Goal: Information Seeking & Learning: Check status

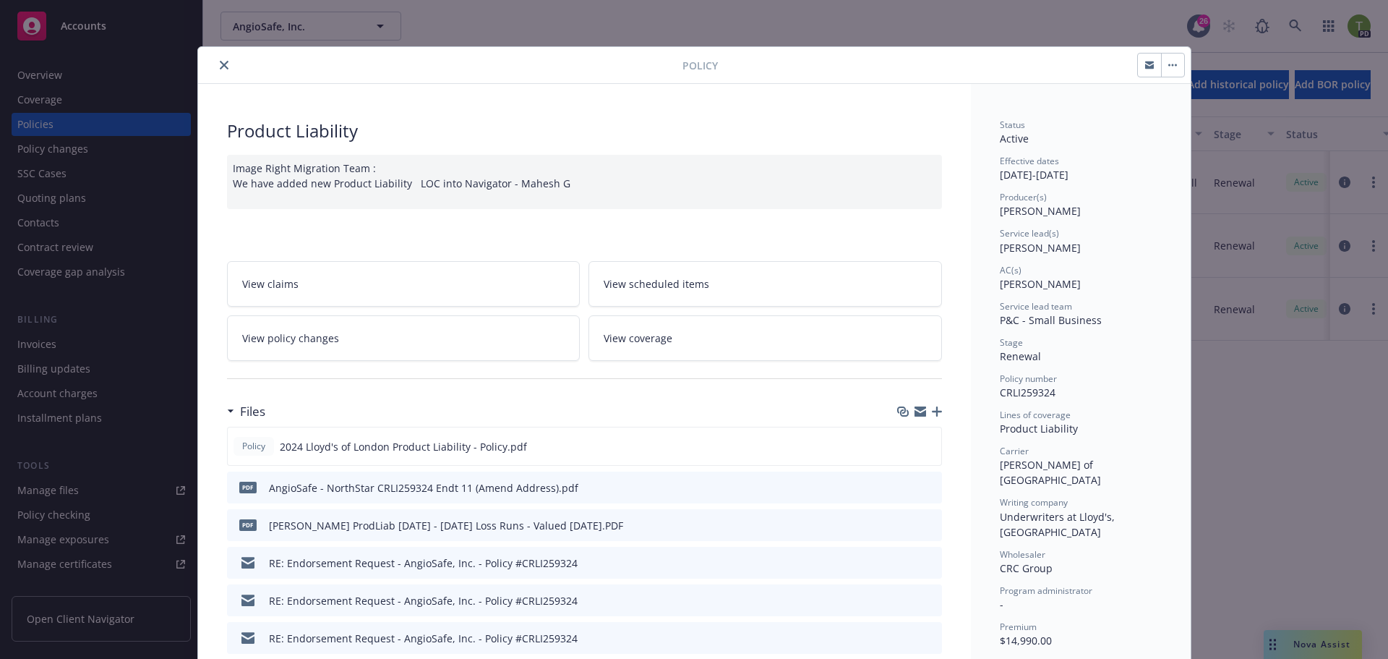
scroll to position [43, 0]
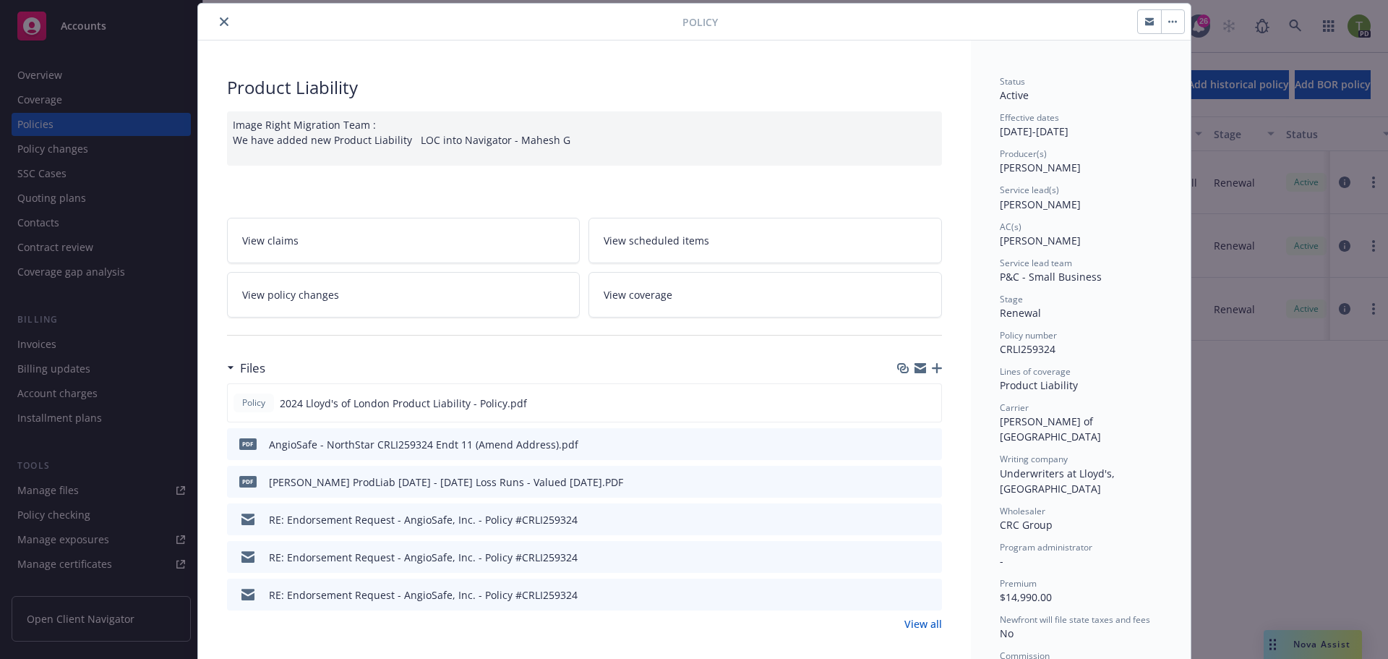
click at [222, 24] on icon "close" at bounding box center [224, 21] width 9 height 9
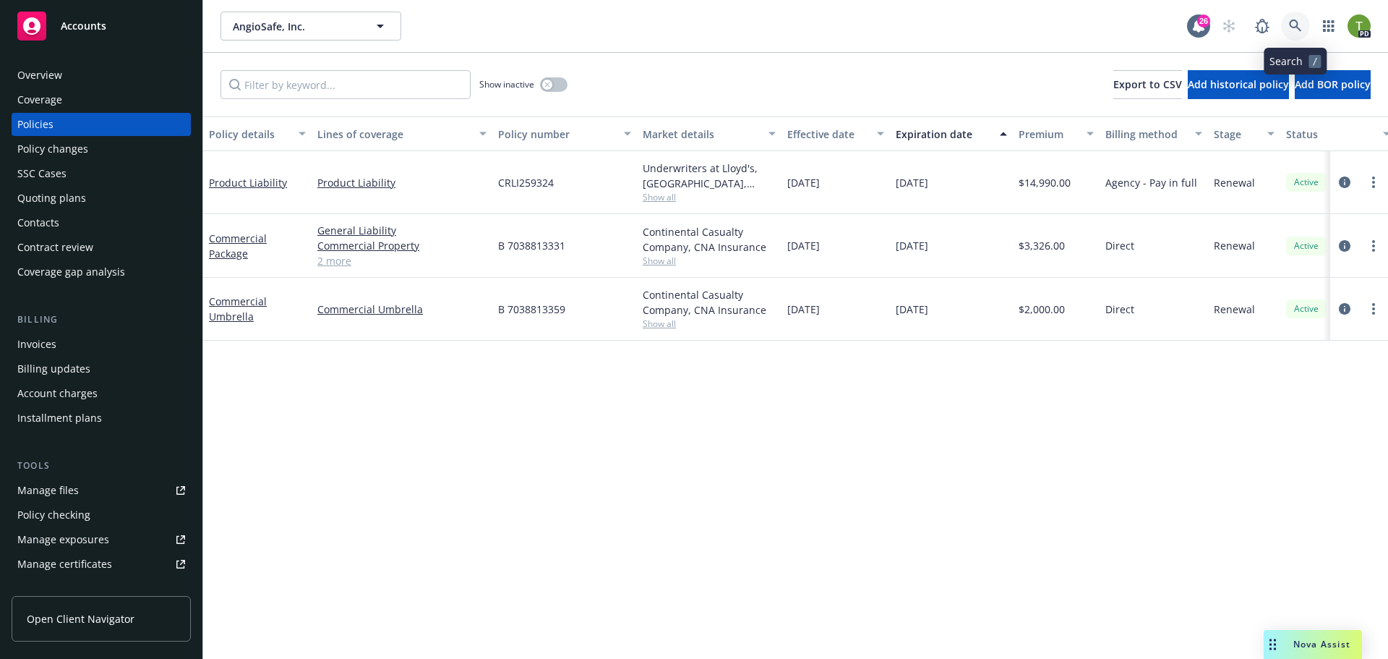
click at [1299, 29] on icon at bounding box center [1295, 26] width 12 height 12
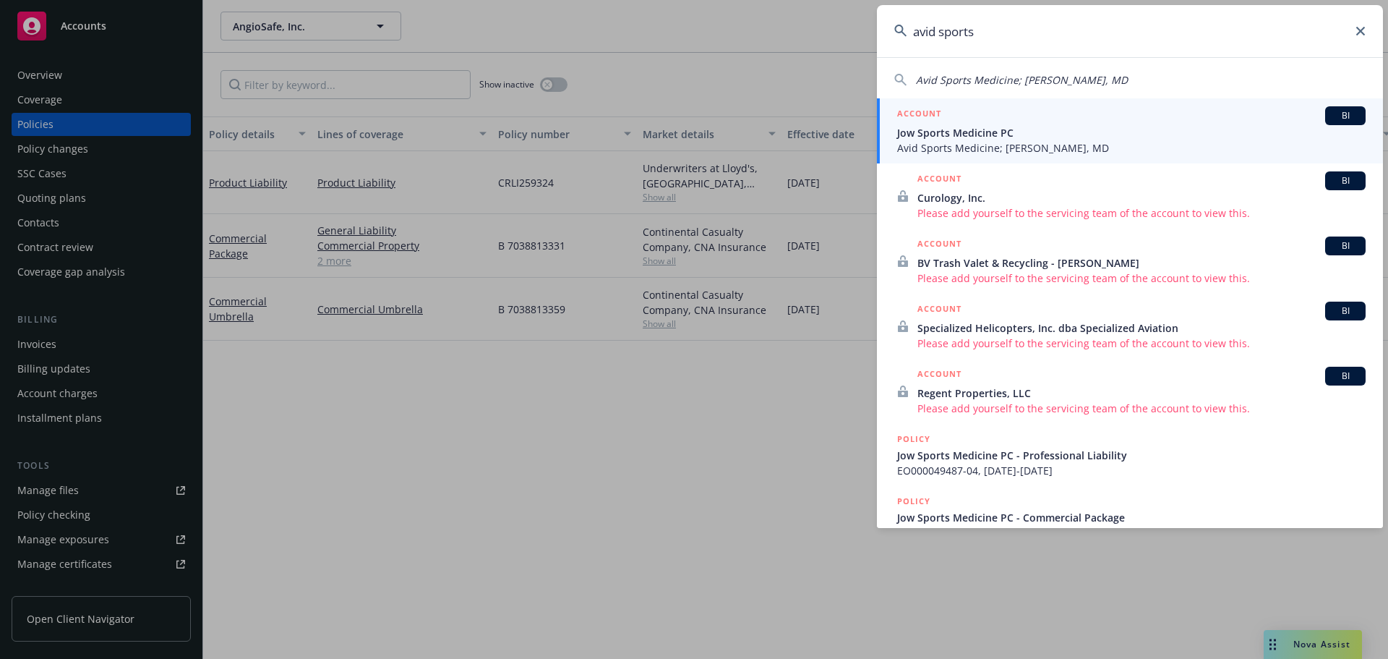
type input "avid sports"
click at [1009, 142] on span "Avid Sports Medicine; [PERSON_NAME], MD" at bounding box center [1131, 147] width 469 height 15
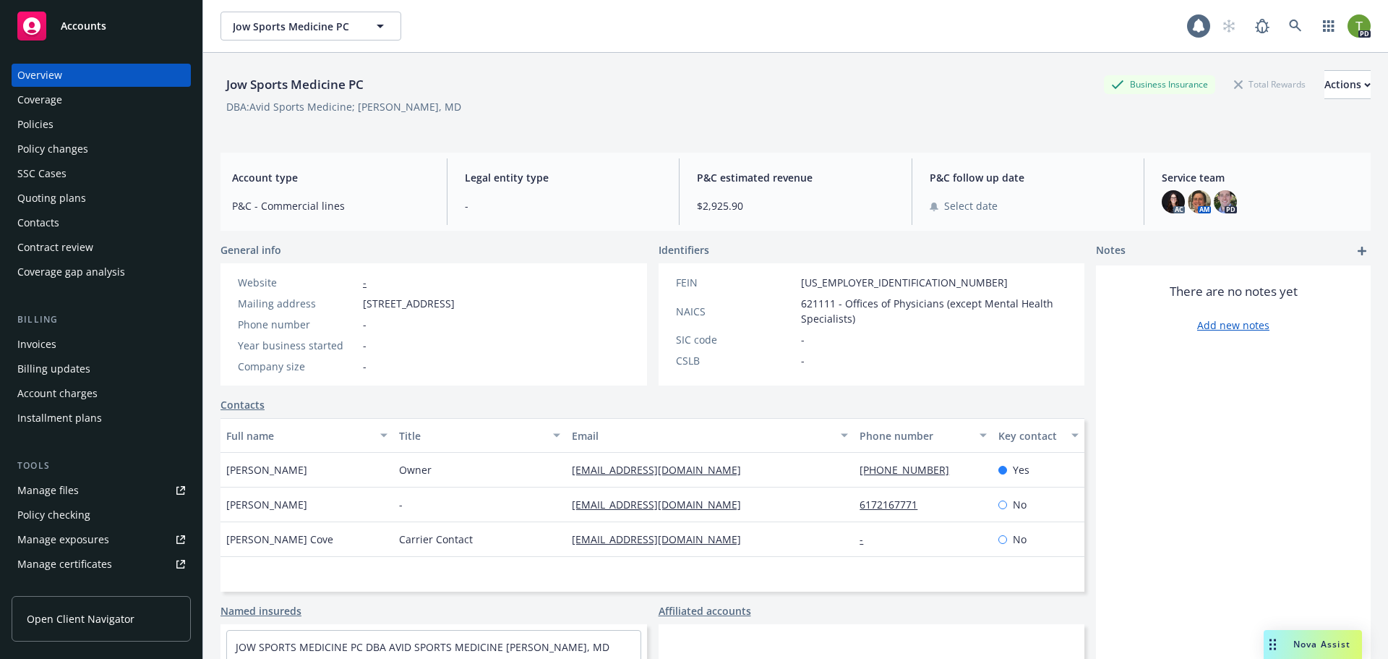
click at [83, 116] on div "Policies" at bounding box center [101, 124] width 168 height 23
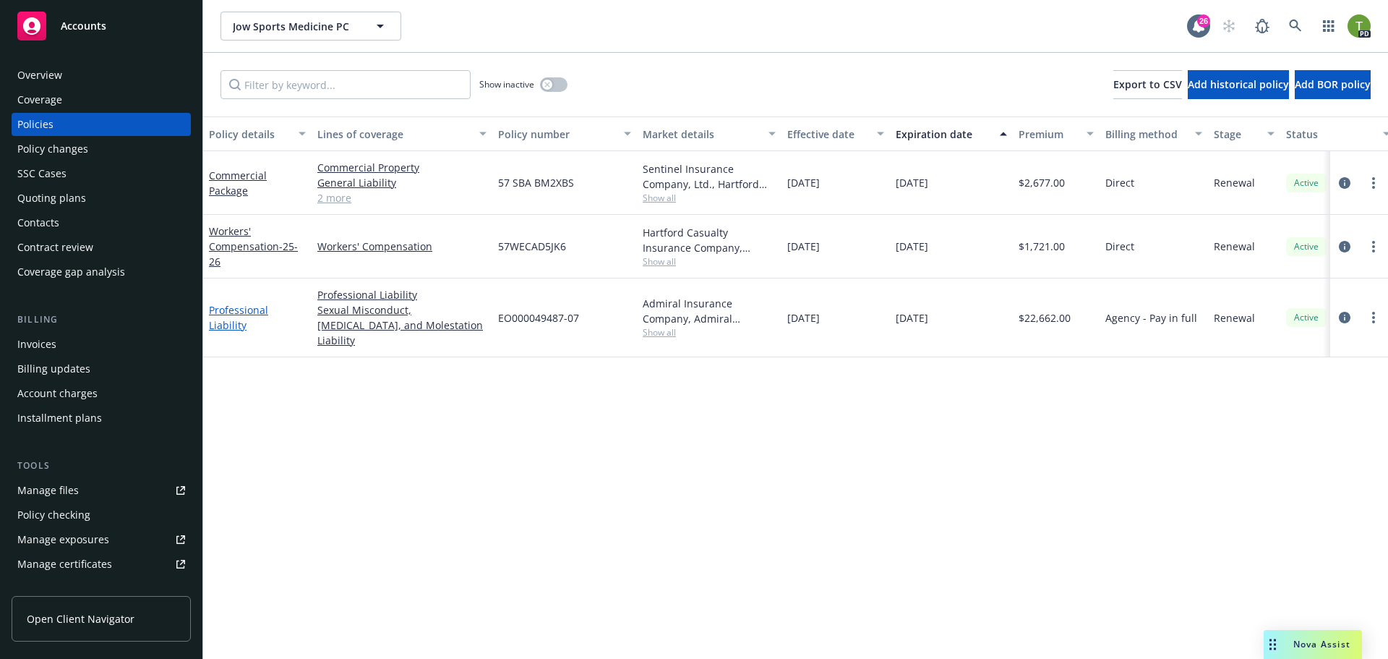
click at [253, 311] on link "Professional Liability" at bounding box center [238, 317] width 59 height 29
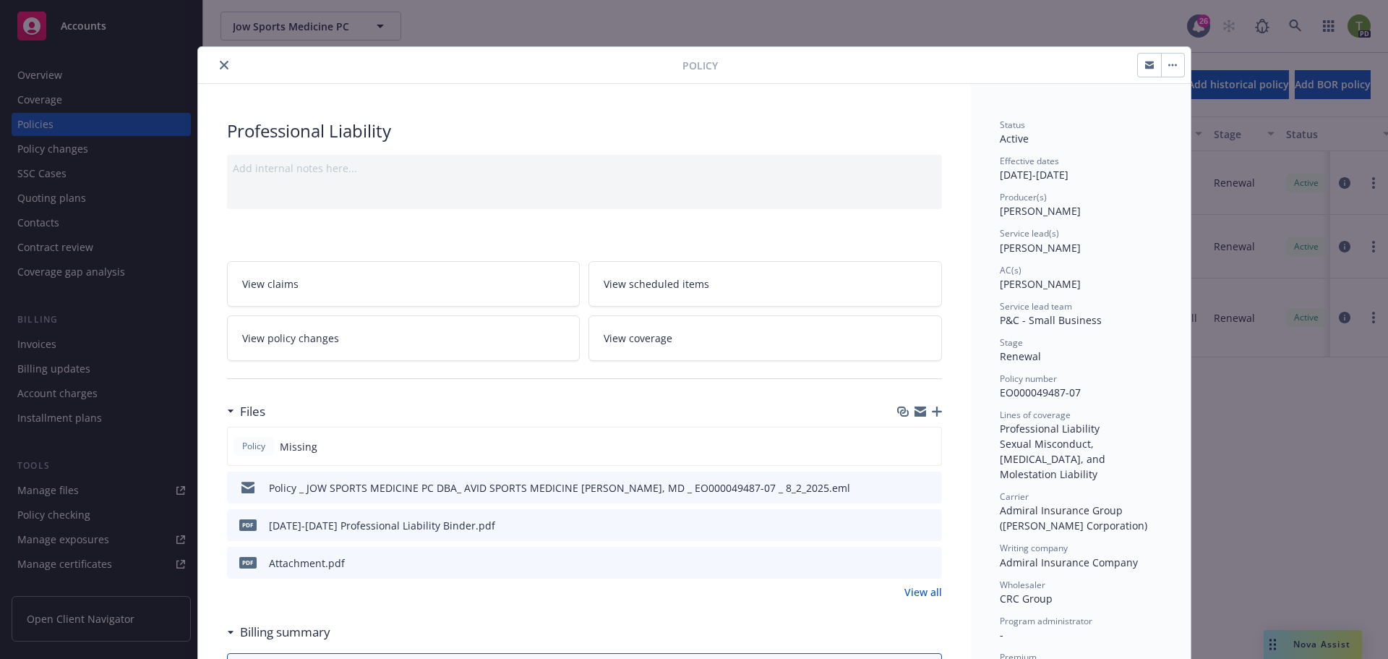
click at [923, 489] on icon "preview file" at bounding box center [928, 487] width 13 height 10
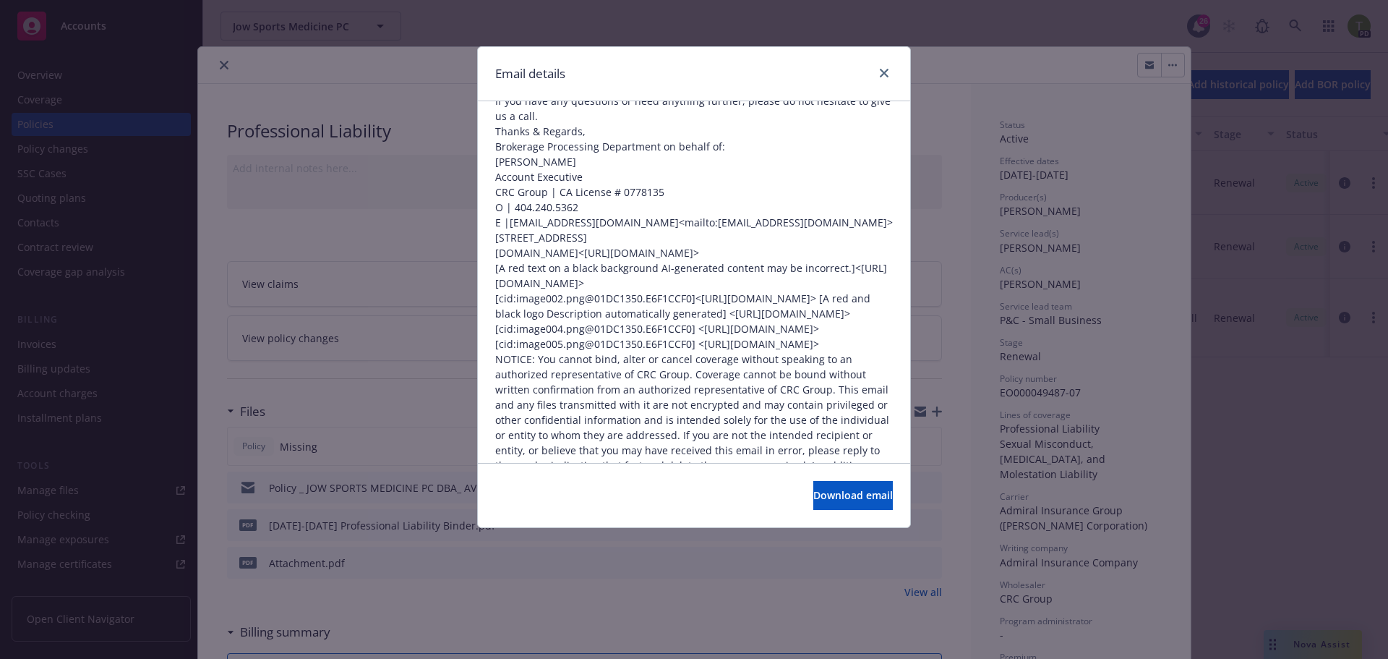
scroll to position [289, 0]
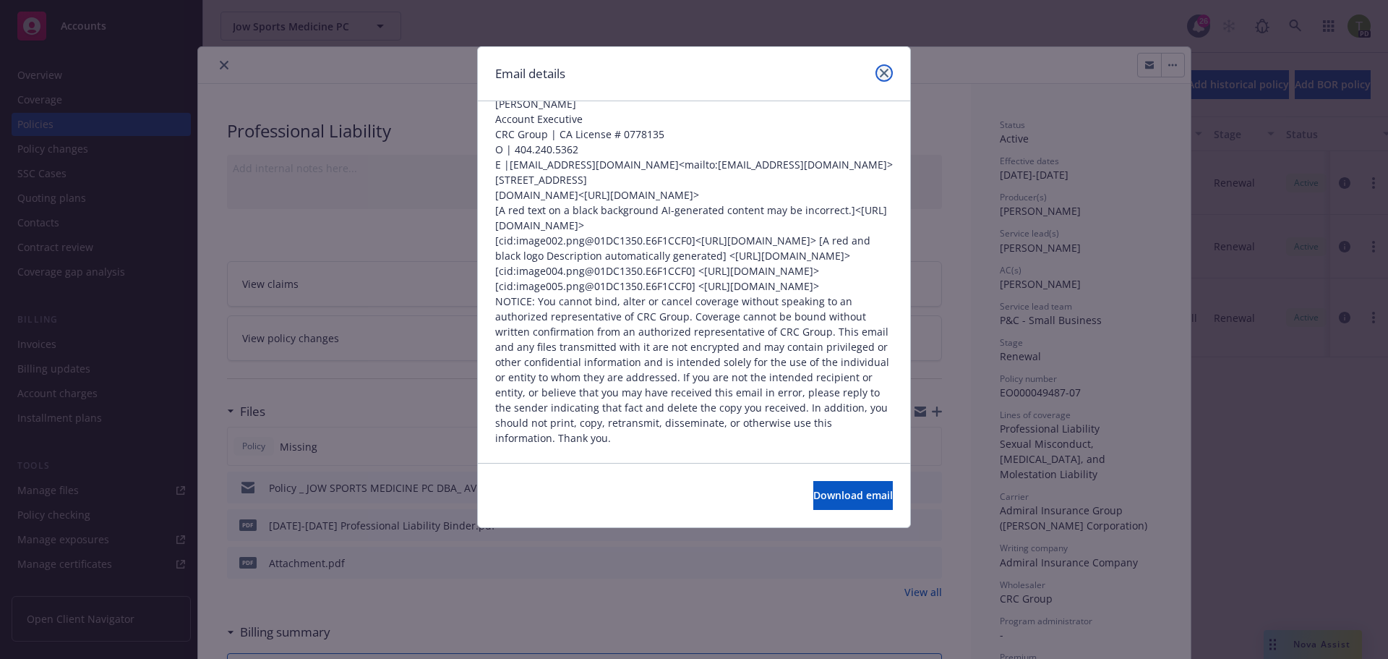
click at [883, 77] on icon "close" at bounding box center [884, 73] width 9 height 9
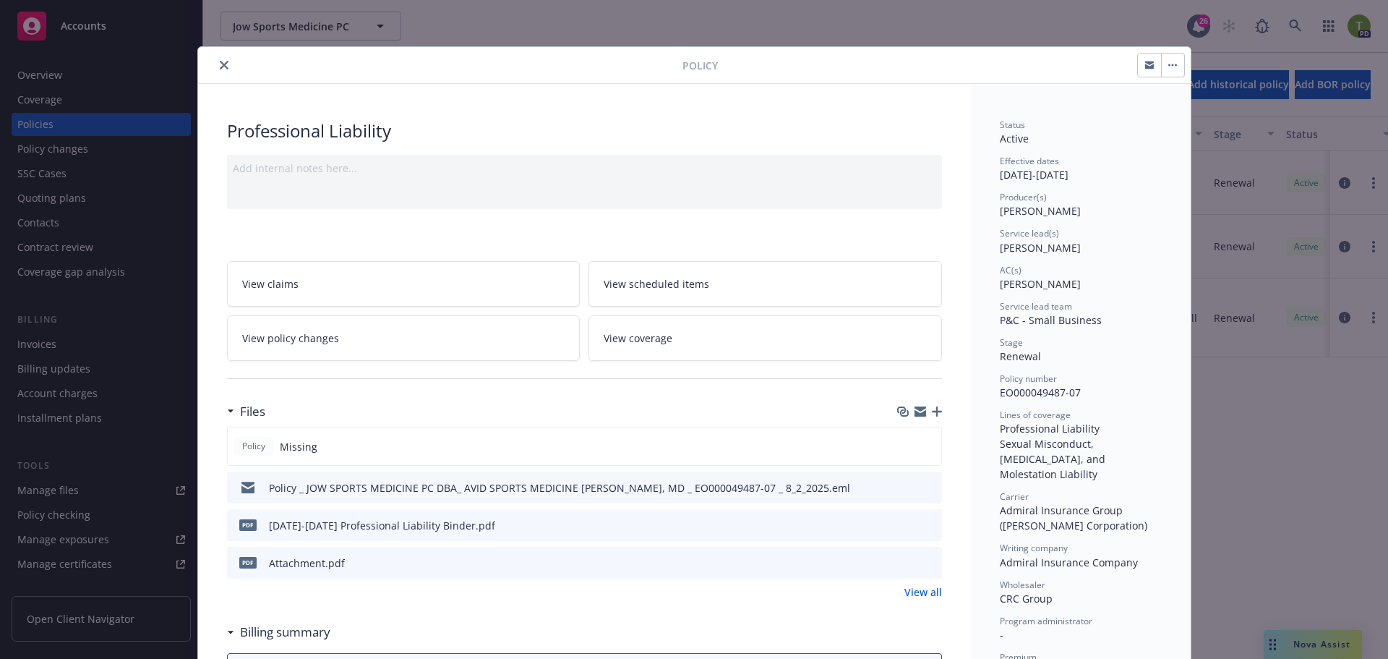
click at [922, 521] on icon "preview file" at bounding box center [928, 524] width 13 height 10
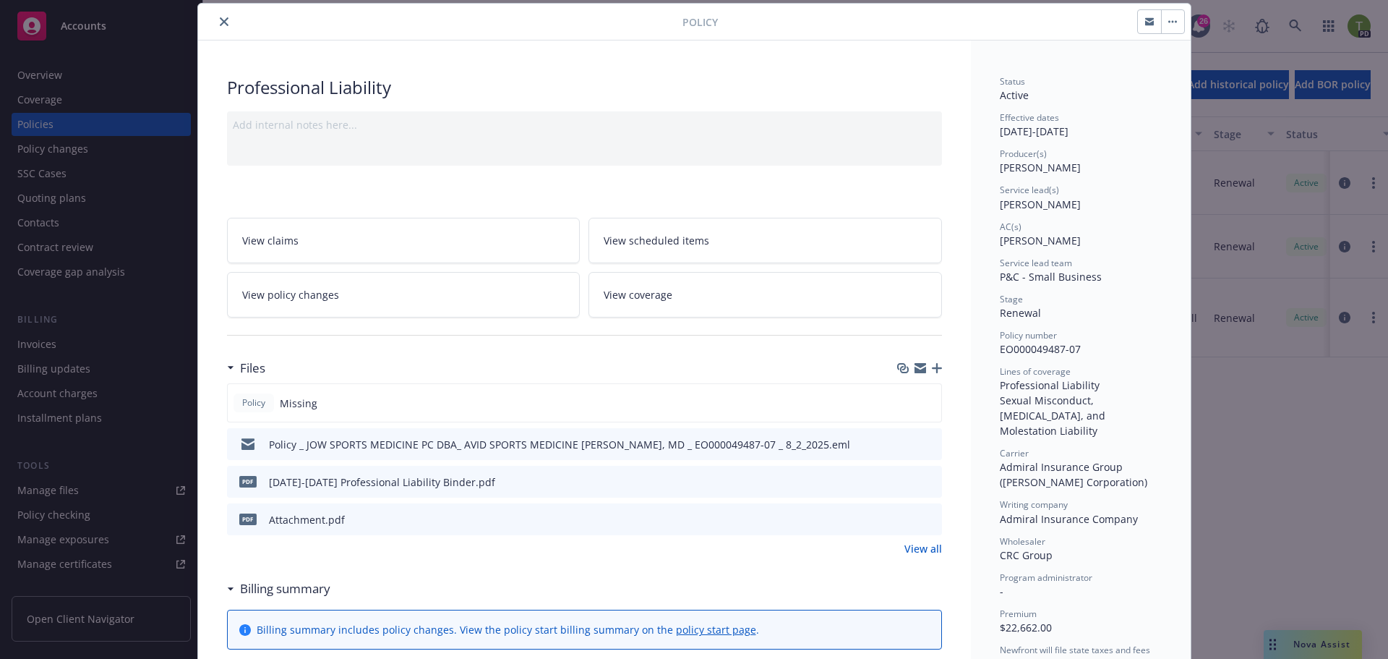
click at [222, 17] on icon "close" at bounding box center [224, 21] width 9 height 9
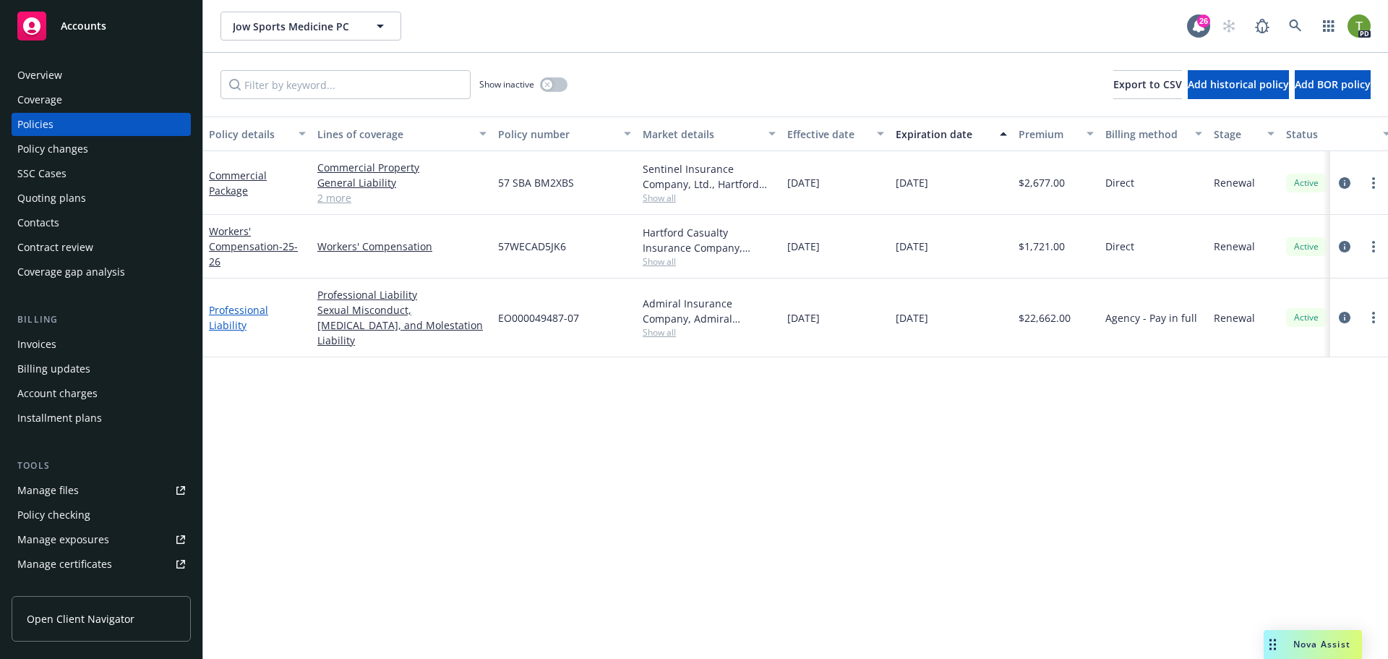
click at [268, 304] on link "Professional Liability" at bounding box center [238, 317] width 59 height 29
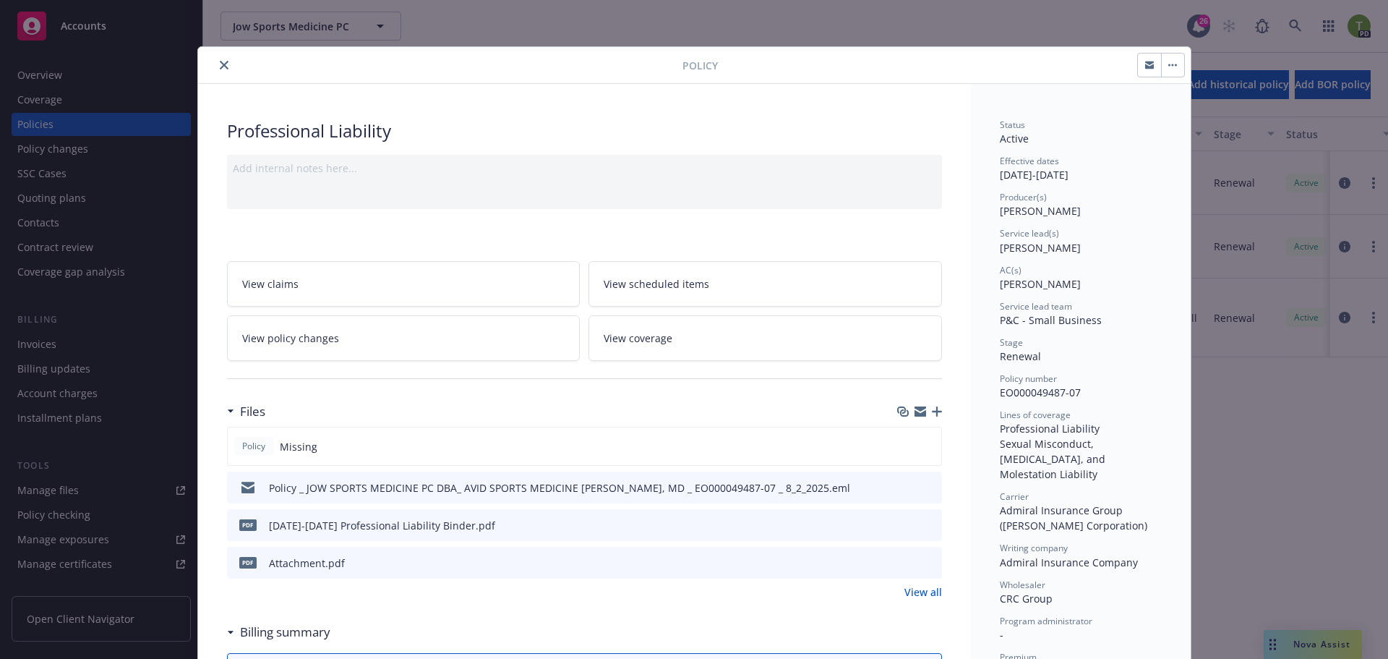
scroll to position [43, 0]
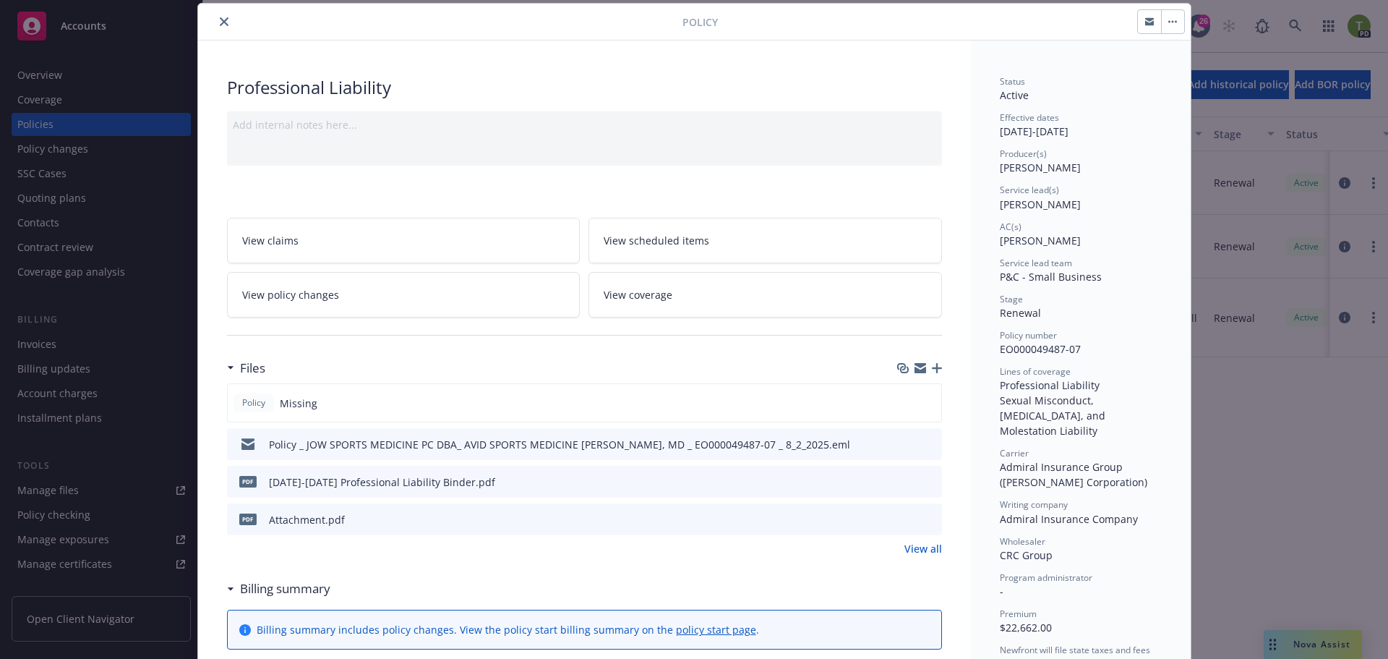
click at [922, 445] on icon "preview file" at bounding box center [928, 443] width 13 height 10
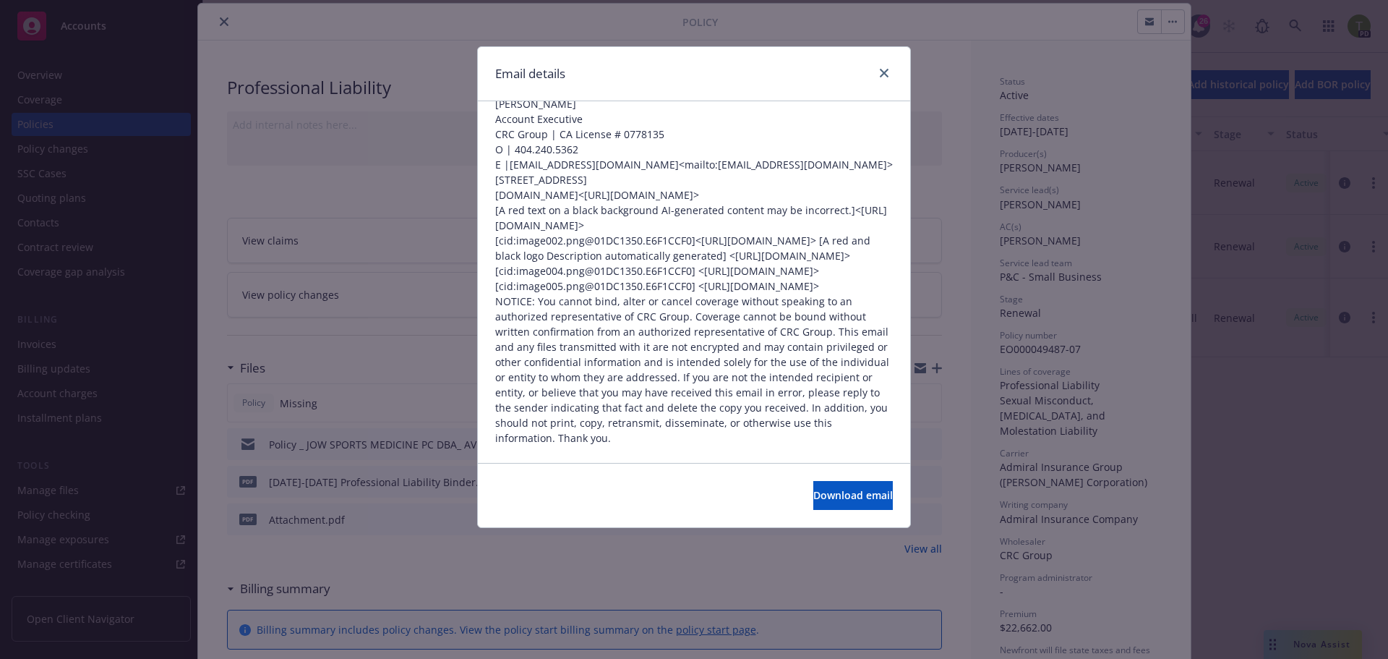
scroll to position [0, 0]
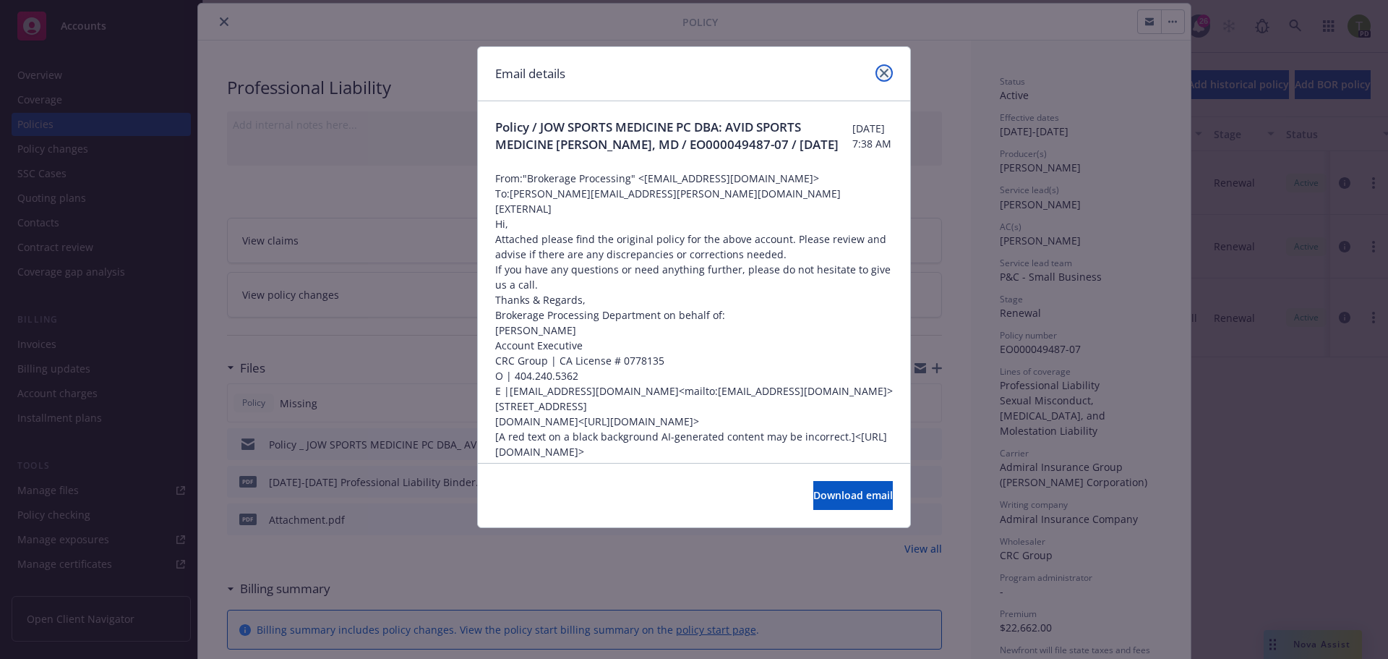
click at [878, 73] on link "close" at bounding box center [884, 72] width 17 height 17
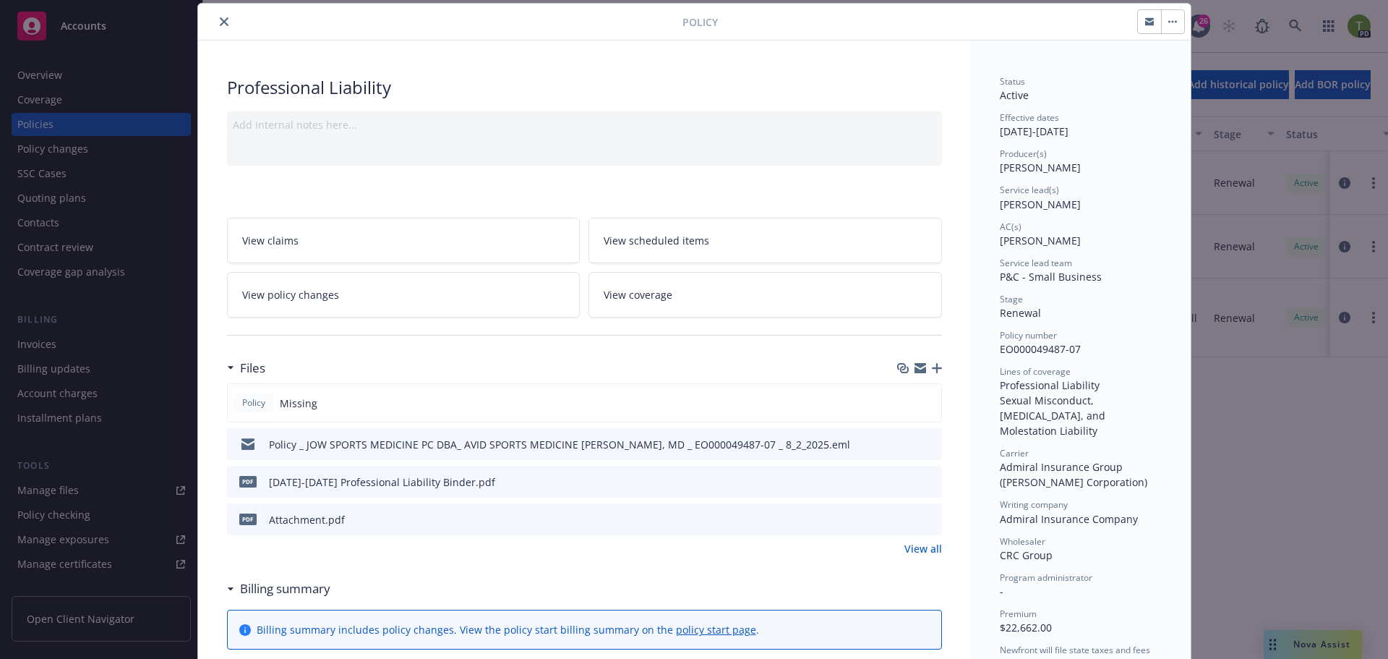
click at [222, 24] on icon "close" at bounding box center [224, 21] width 9 height 9
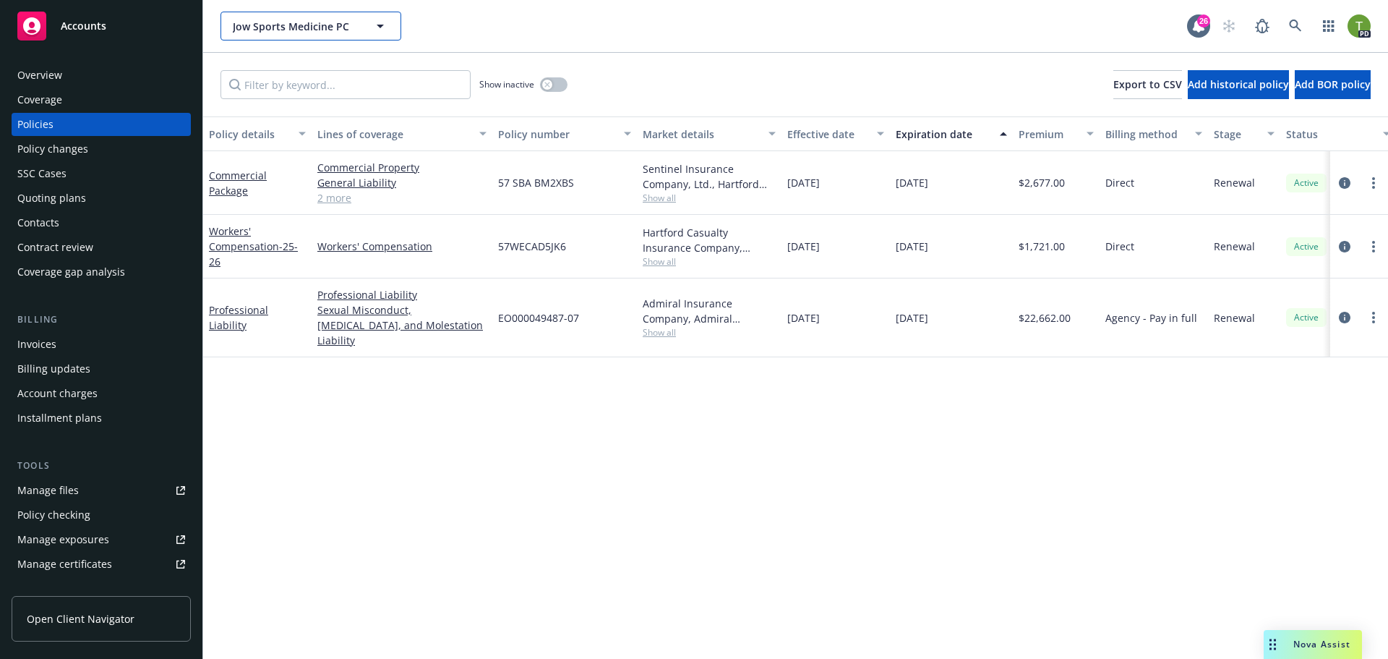
click at [369, 22] on button "Jow Sports Medicine PC" at bounding box center [311, 26] width 181 height 29
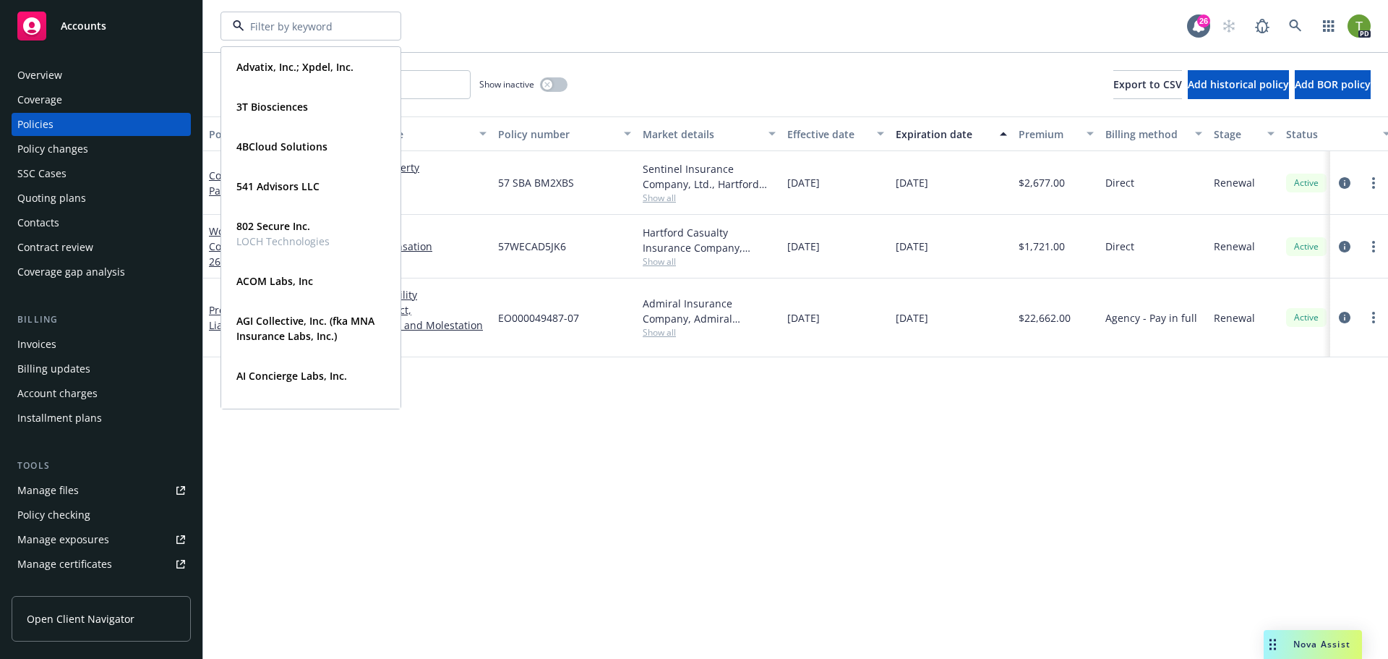
click at [492, 29] on div "Advatix, Inc.; Xpdel, Inc. Type Commercial FEIN [US_EMPLOYER_IDENTIFICATION_NUM…" at bounding box center [704, 26] width 967 height 29
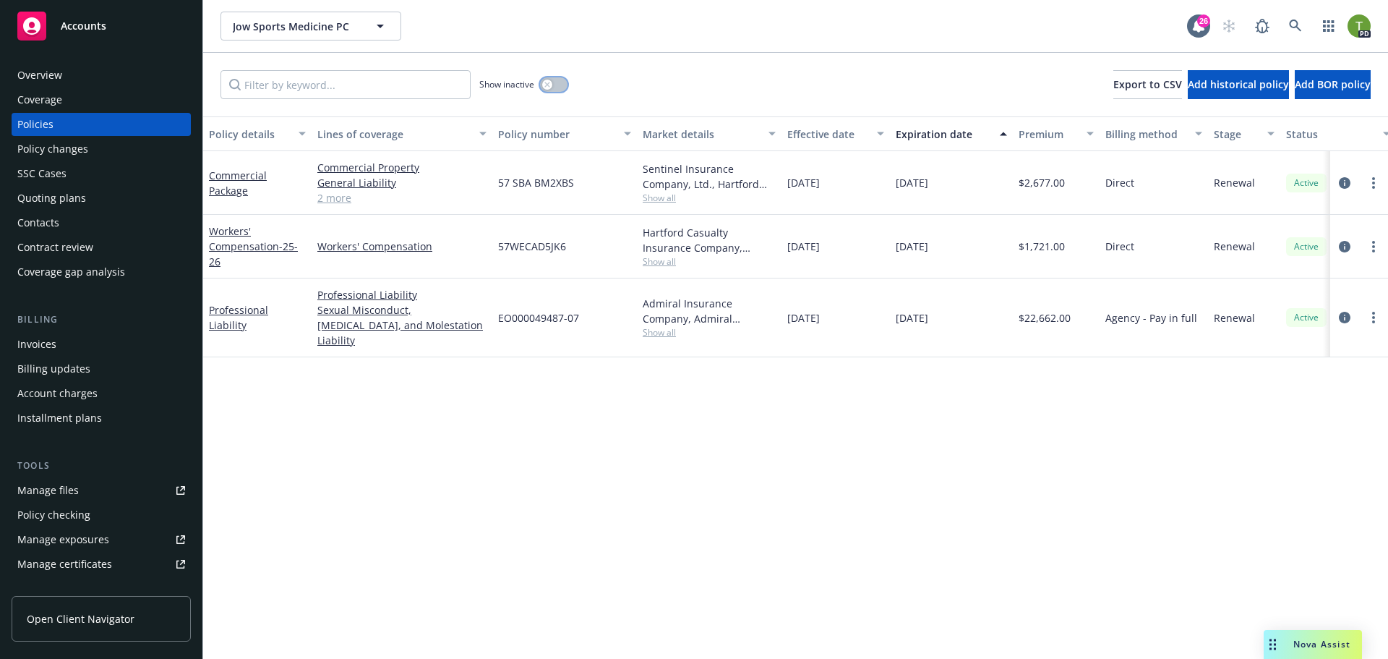
click at [555, 82] on button "button" at bounding box center [553, 84] width 27 height 14
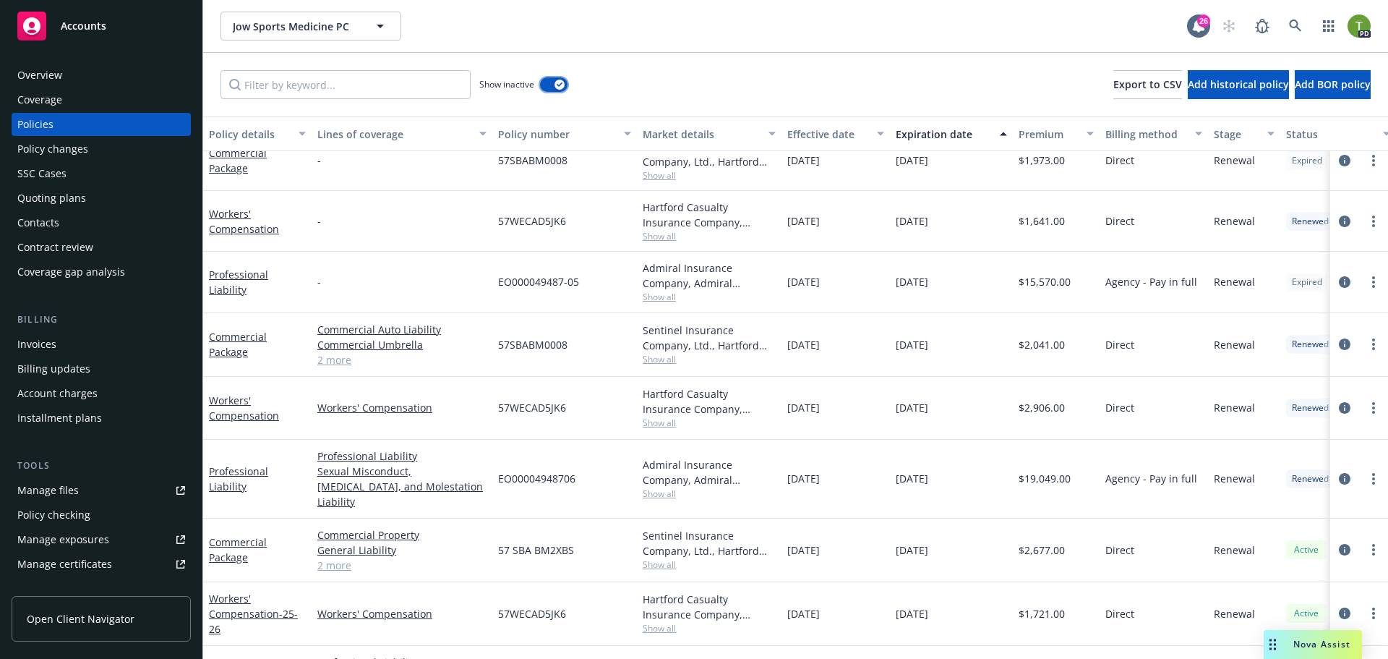
scroll to position [761, 0]
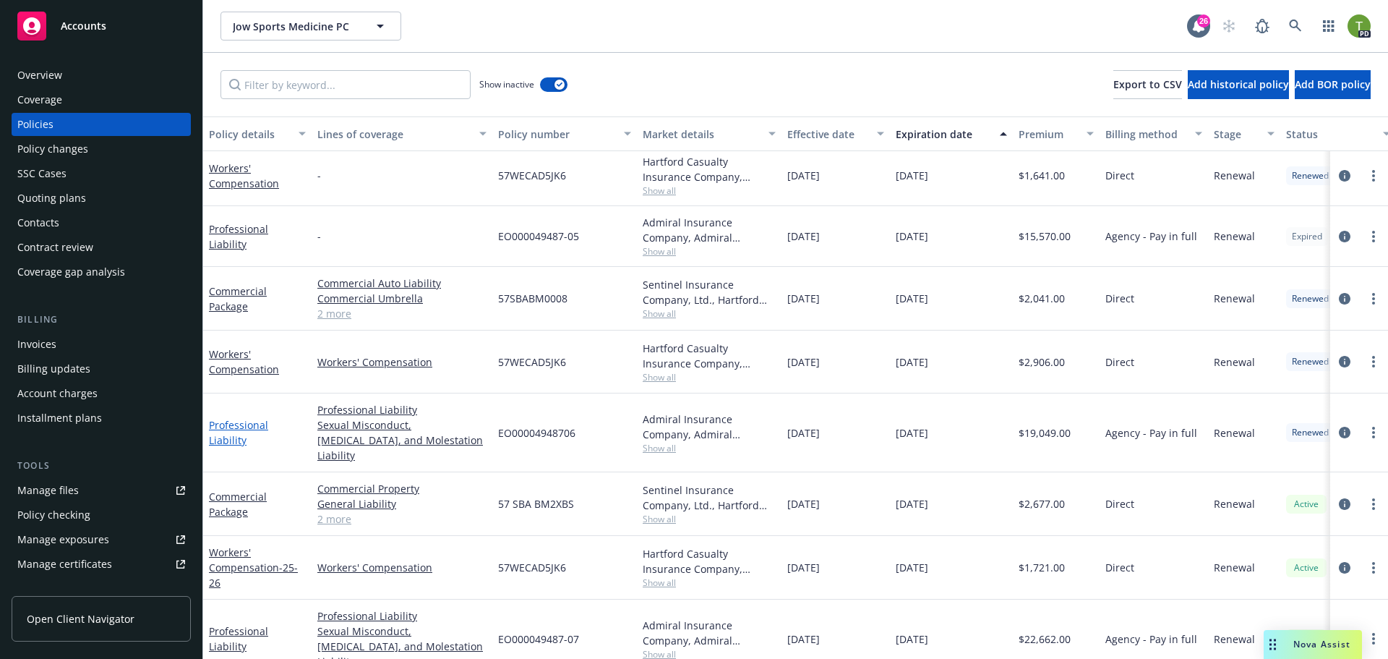
click at [239, 427] on link "Professional Liability" at bounding box center [238, 432] width 59 height 29
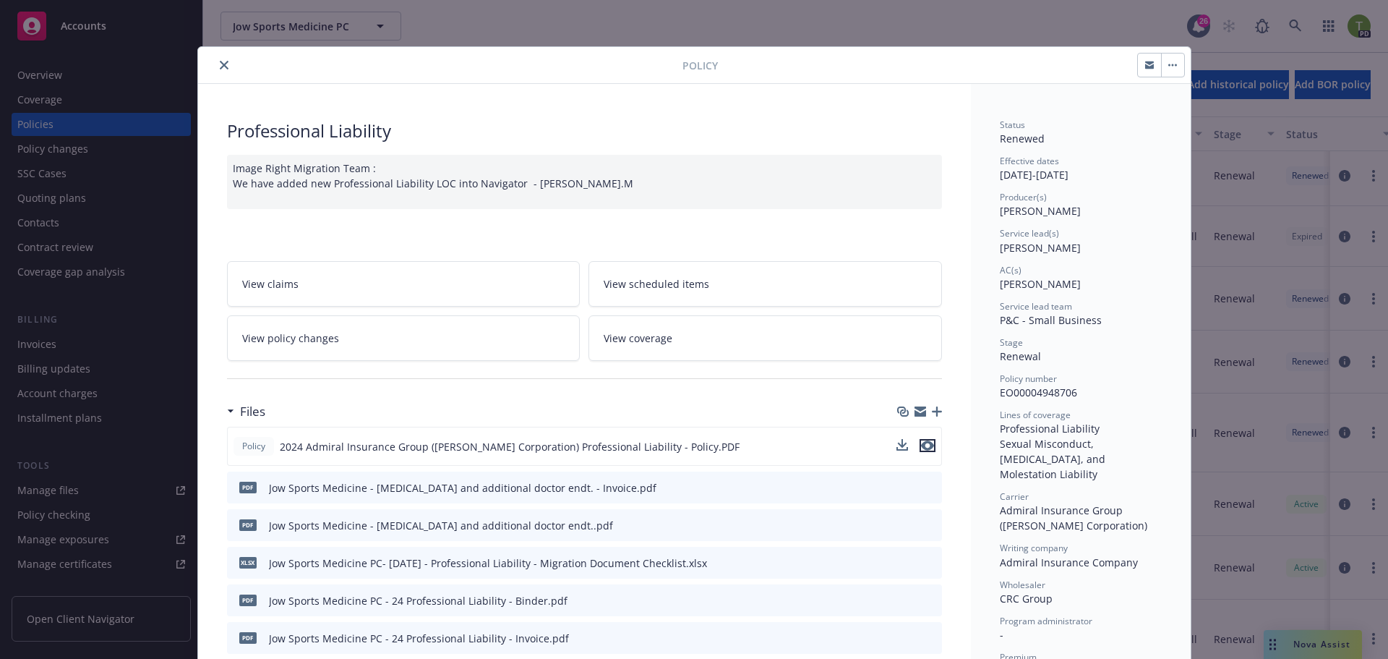
click at [924, 446] on icon "preview file" at bounding box center [927, 445] width 13 height 10
click at [222, 56] on div at bounding box center [443, 64] width 479 height 17
click at [220, 67] on icon "close" at bounding box center [224, 65] width 9 height 9
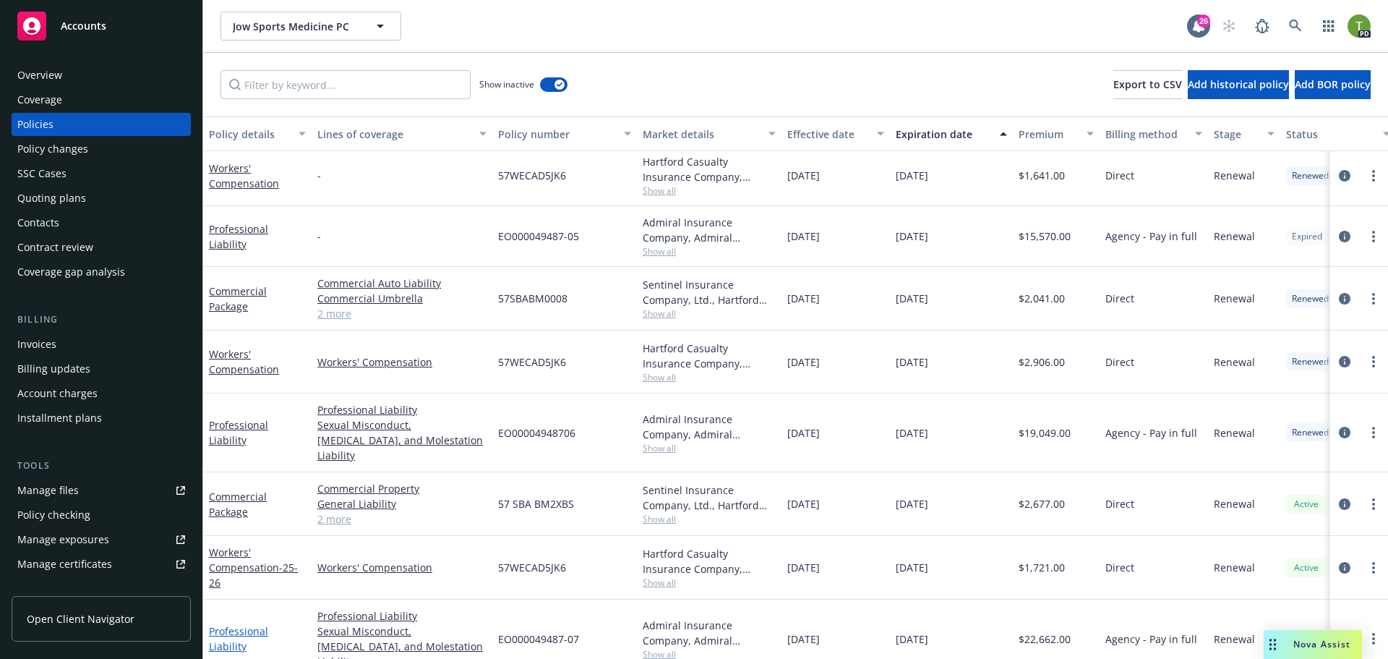
click at [239, 624] on link "Professional Liability" at bounding box center [238, 638] width 59 height 29
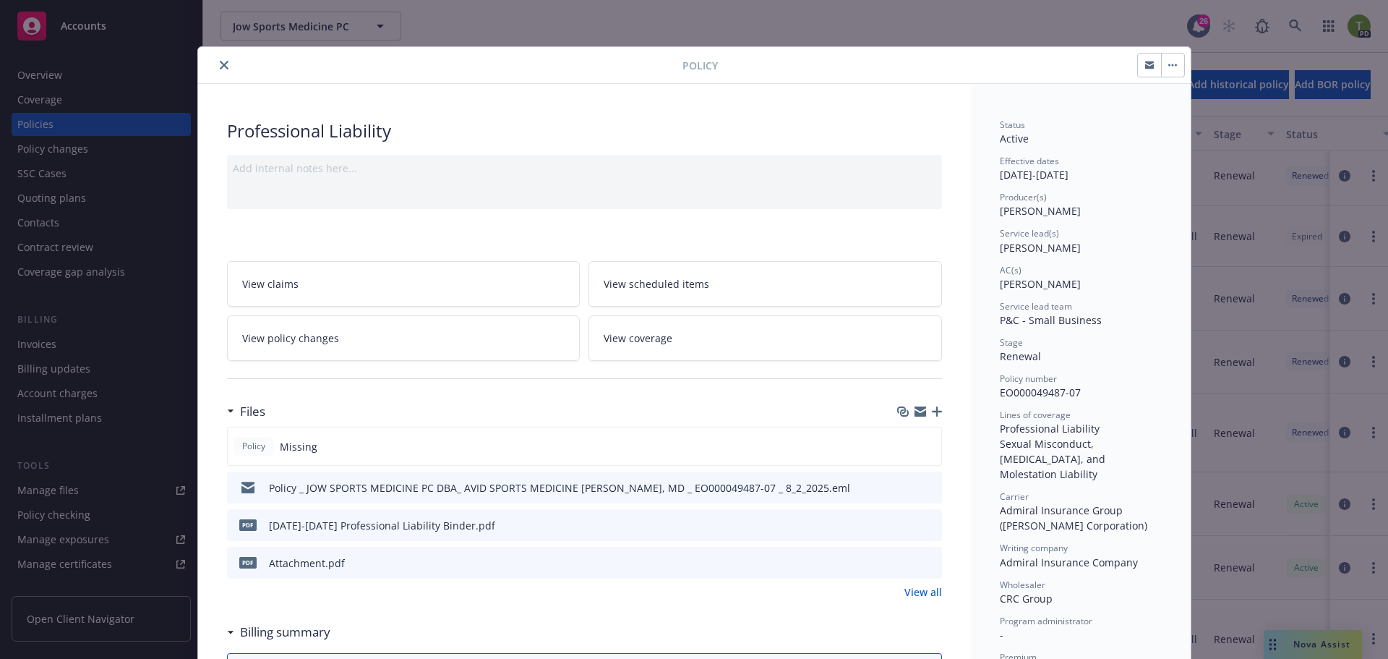
scroll to position [43, 0]
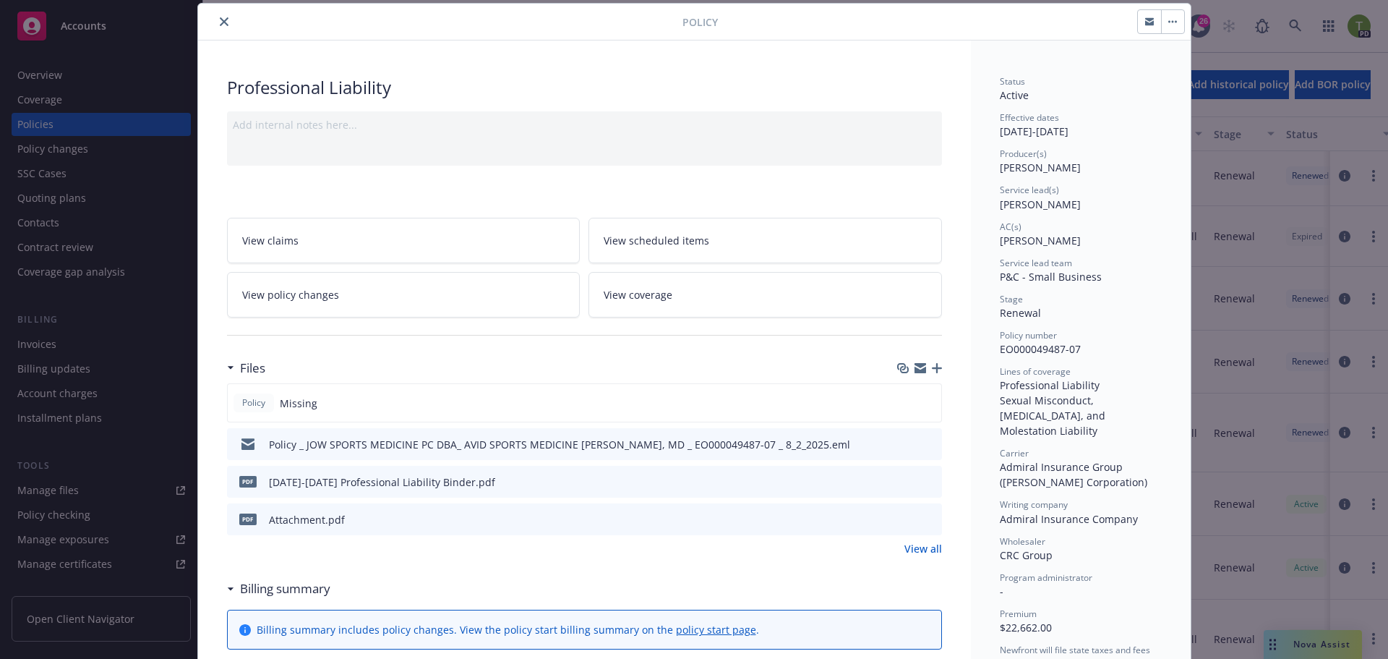
click at [922, 442] on icon "preview file" at bounding box center [928, 443] width 13 height 10
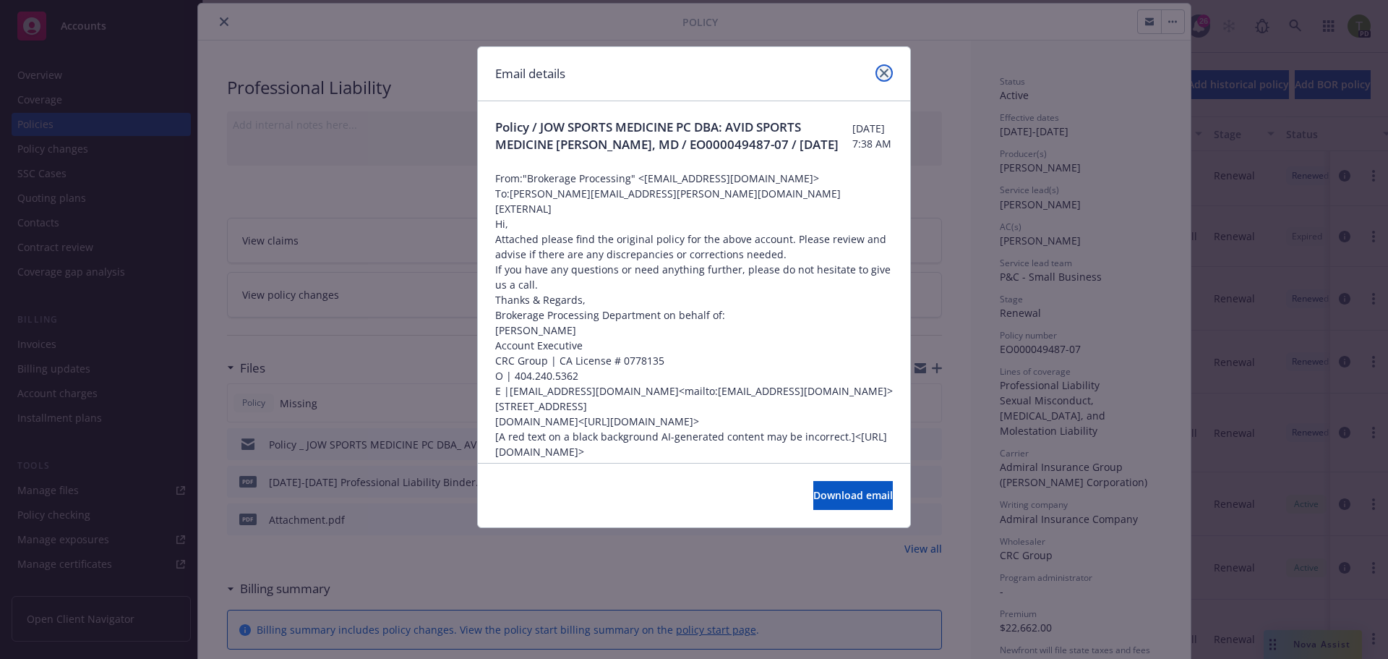
click at [884, 77] on link "close" at bounding box center [884, 72] width 17 height 17
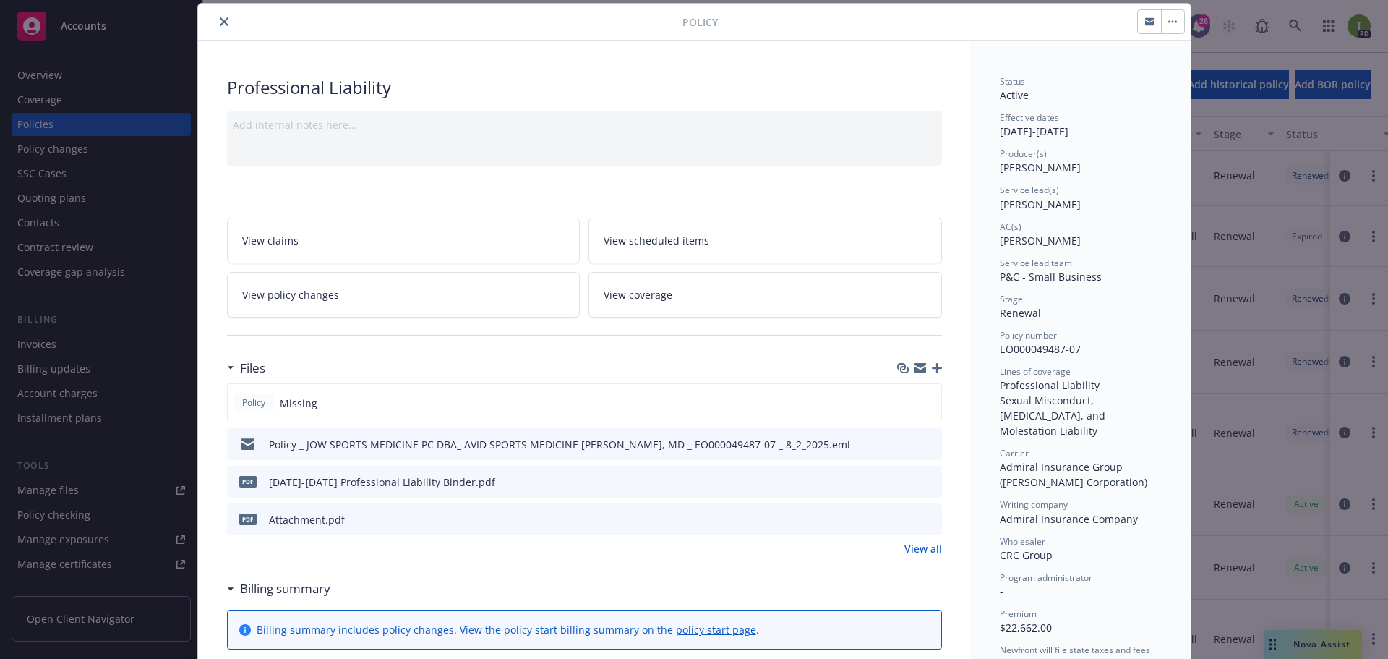
click at [923, 482] on icon "preview file" at bounding box center [928, 481] width 13 height 10
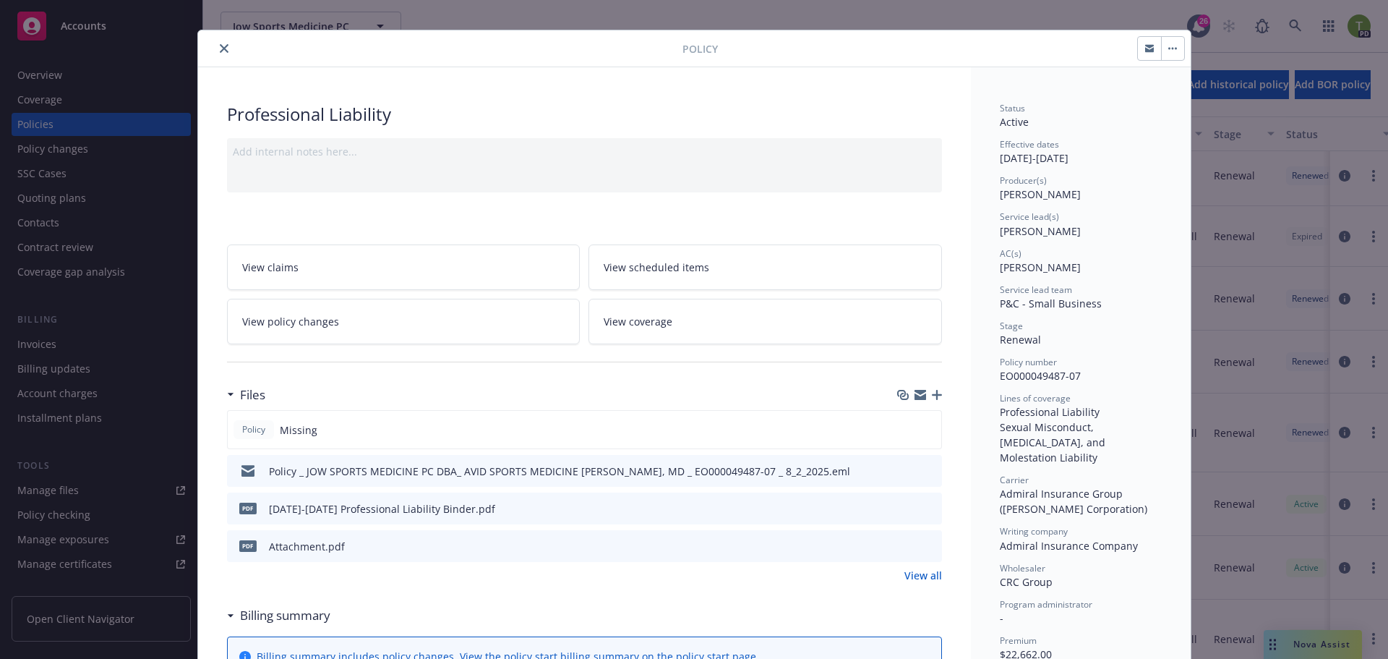
scroll to position [0, 0]
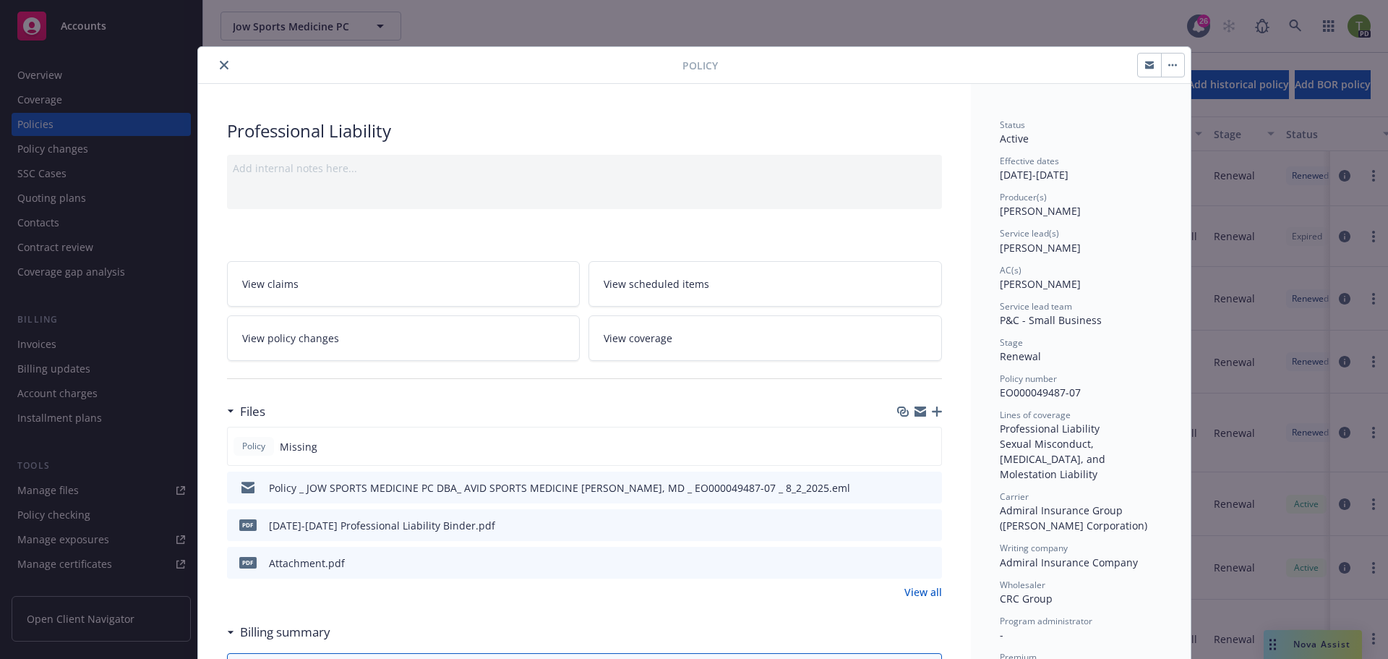
click at [221, 62] on icon "close" at bounding box center [224, 65] width 9 height 9
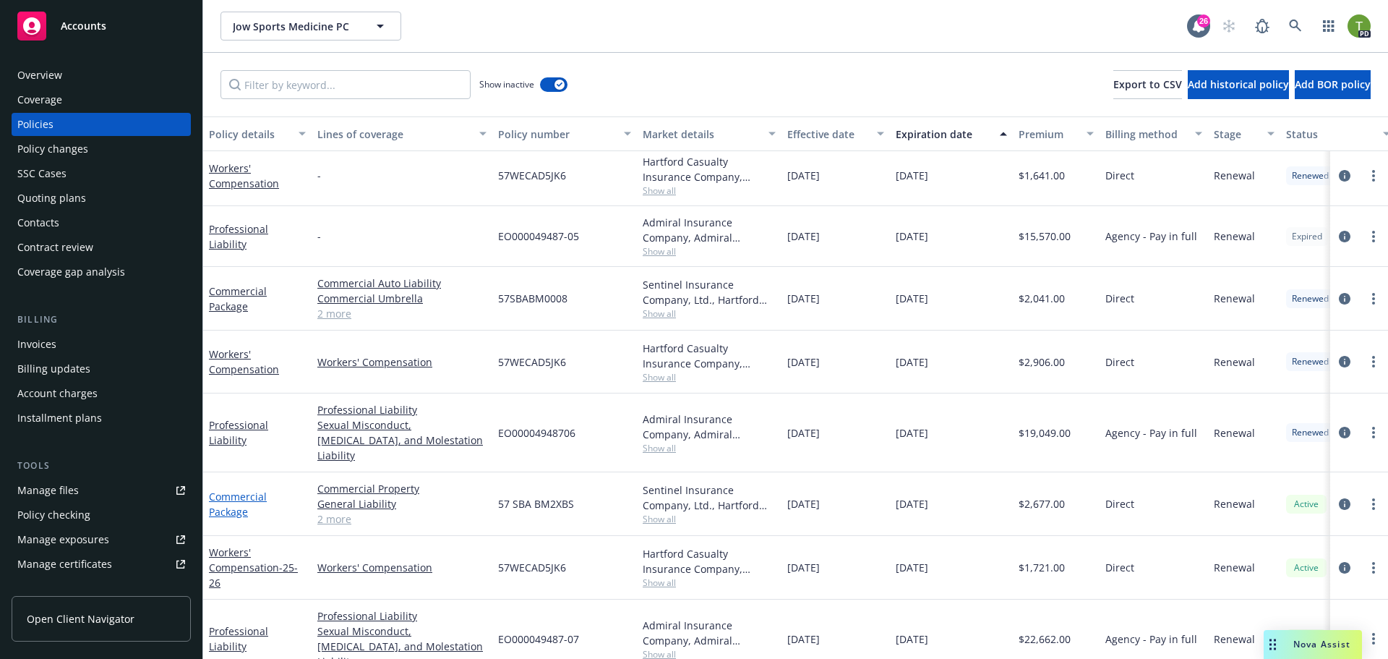
click at [241, 489] on link "Commercial Package" at bounding box center [238, 503] width 58 height 29
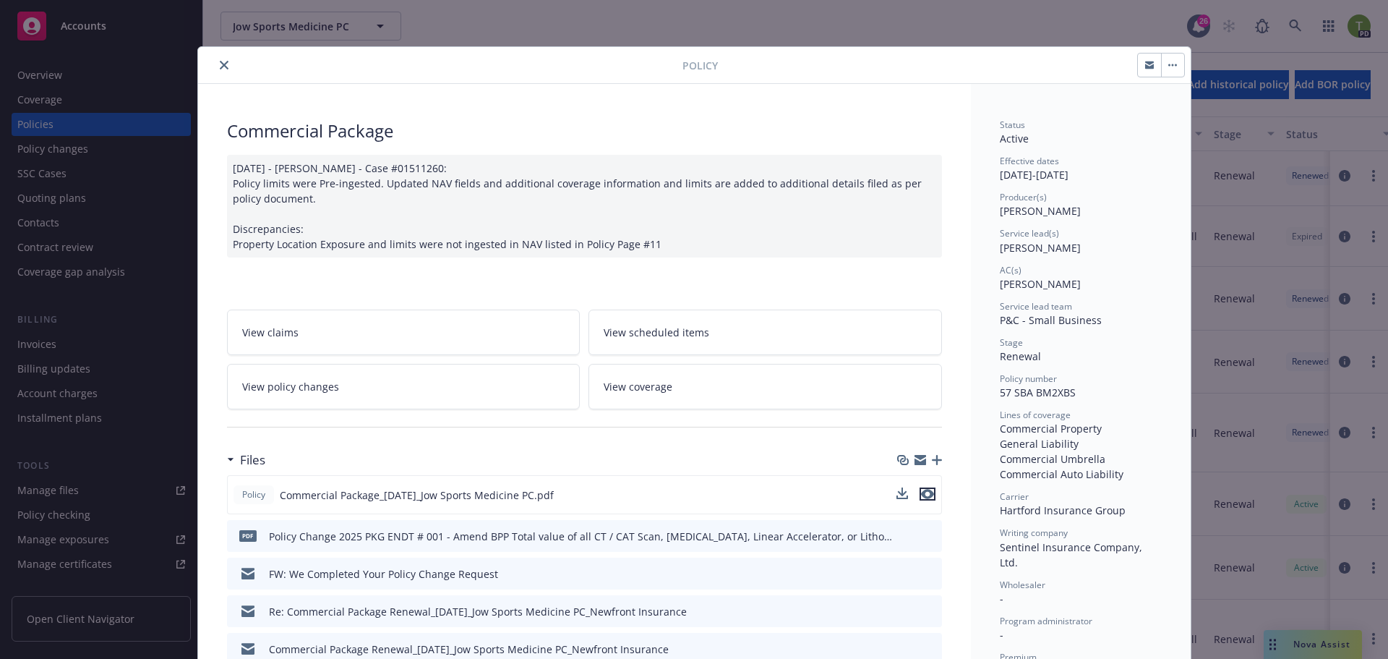
click at [921, 495] on icon "preview file" at bounding box center [927, 494] width 13 height 10
